Goal: Find specific page/section: Find specific page/section

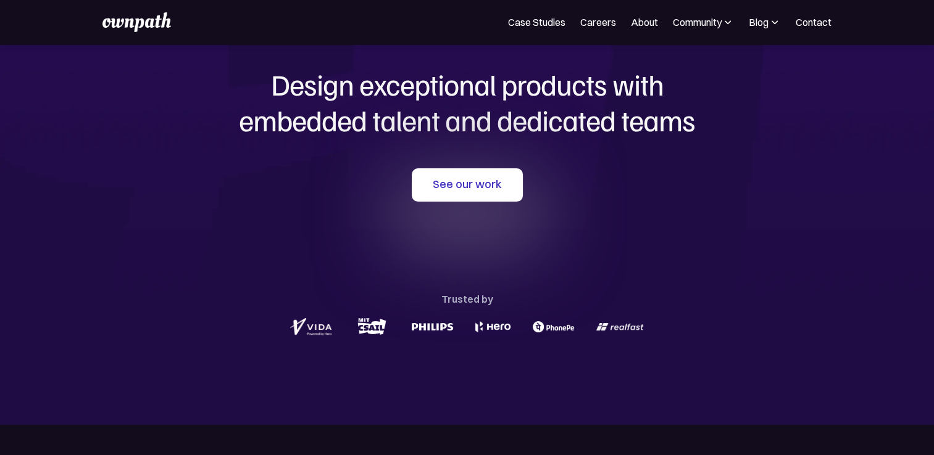
scroll to position [62, 0]
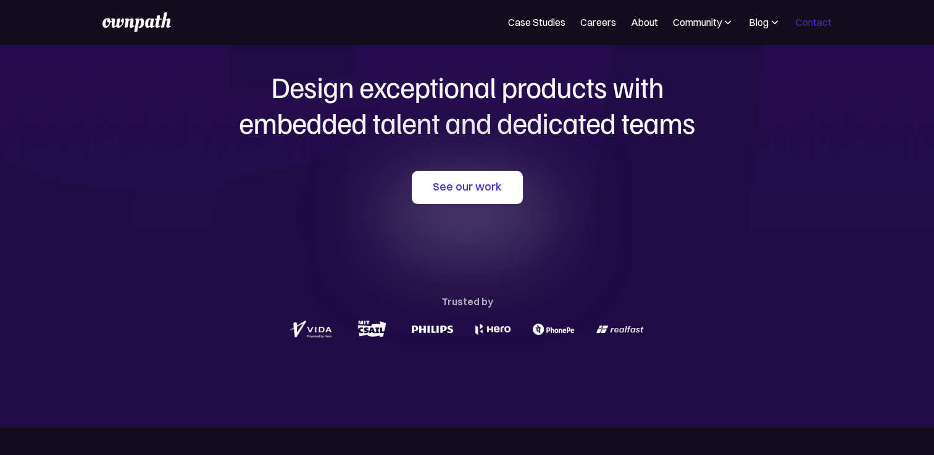
click at [806, 21] on link "Contact" at bounding box center [813, 22] width 36 height 15
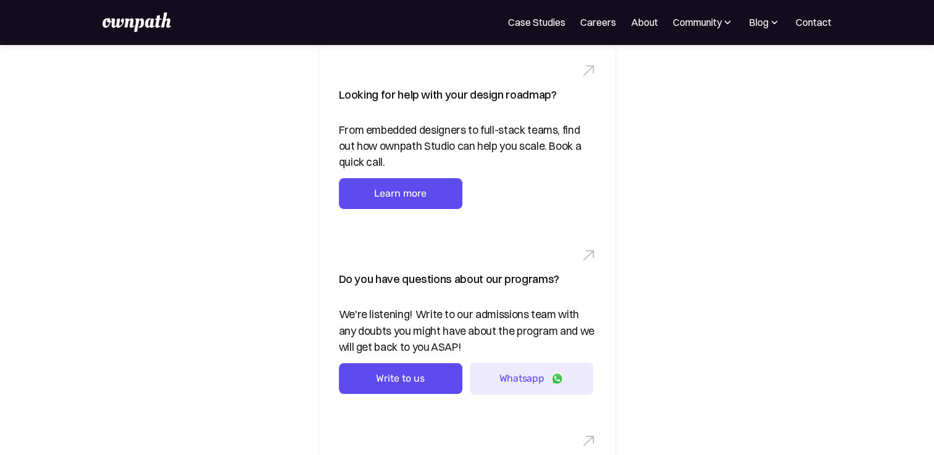
scroll to position [62, 0]
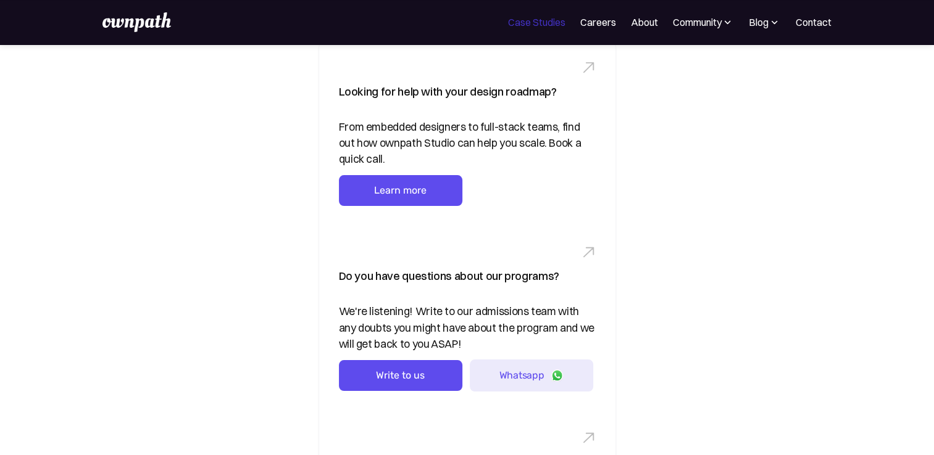
click at [522, 25] on link "Case Studies" at bounding box center [536, 22] width 57 height 15
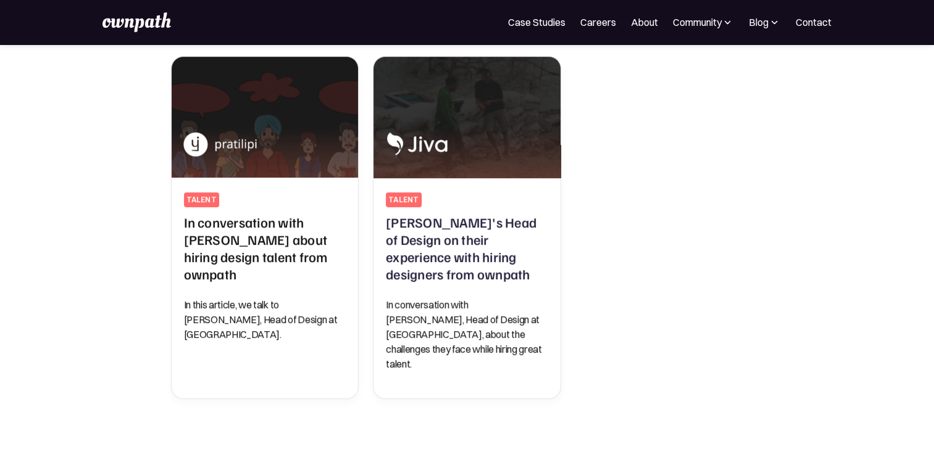
scroll to position [555, 0]
